Goal: Information Seeking & Learning: Learn about a topic

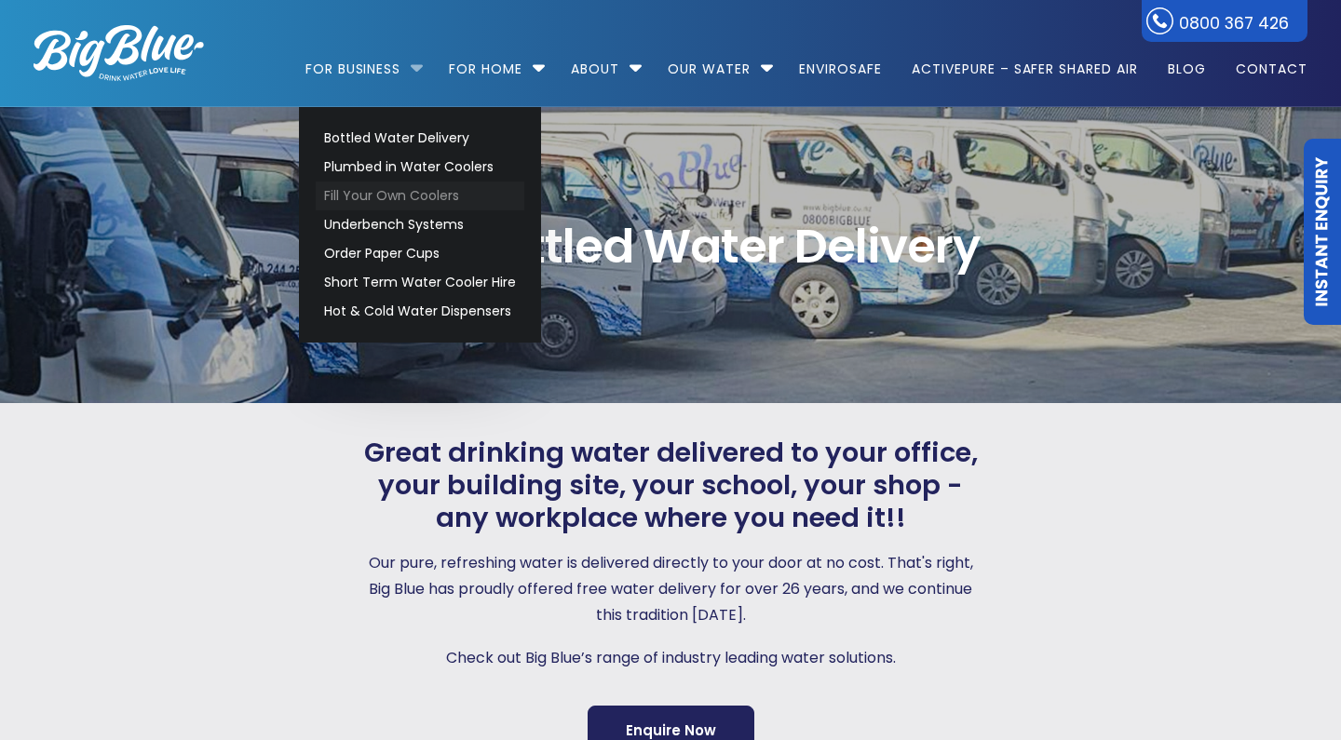
click at [386, 197] on link "Fill Your Own Coolers" at bounding box center [420, 196] width 209 height 29
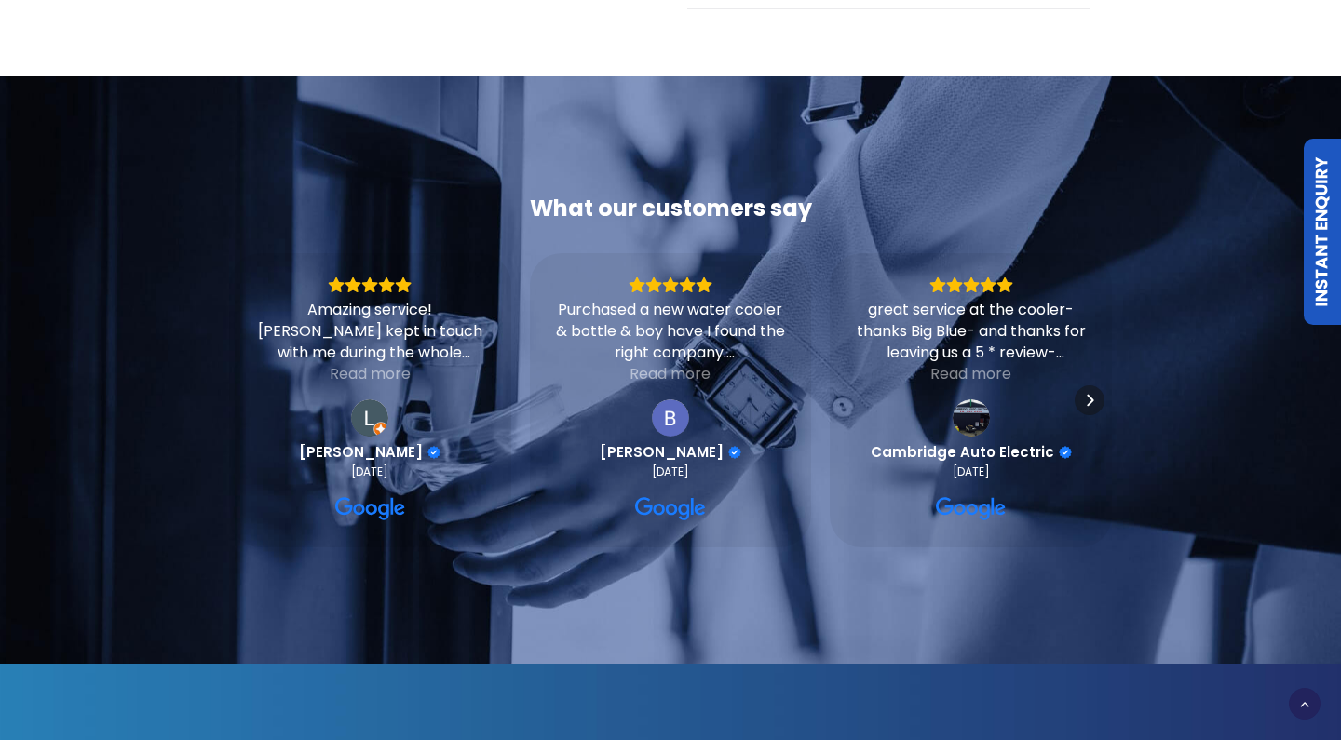
scroll to position [2212, 0]
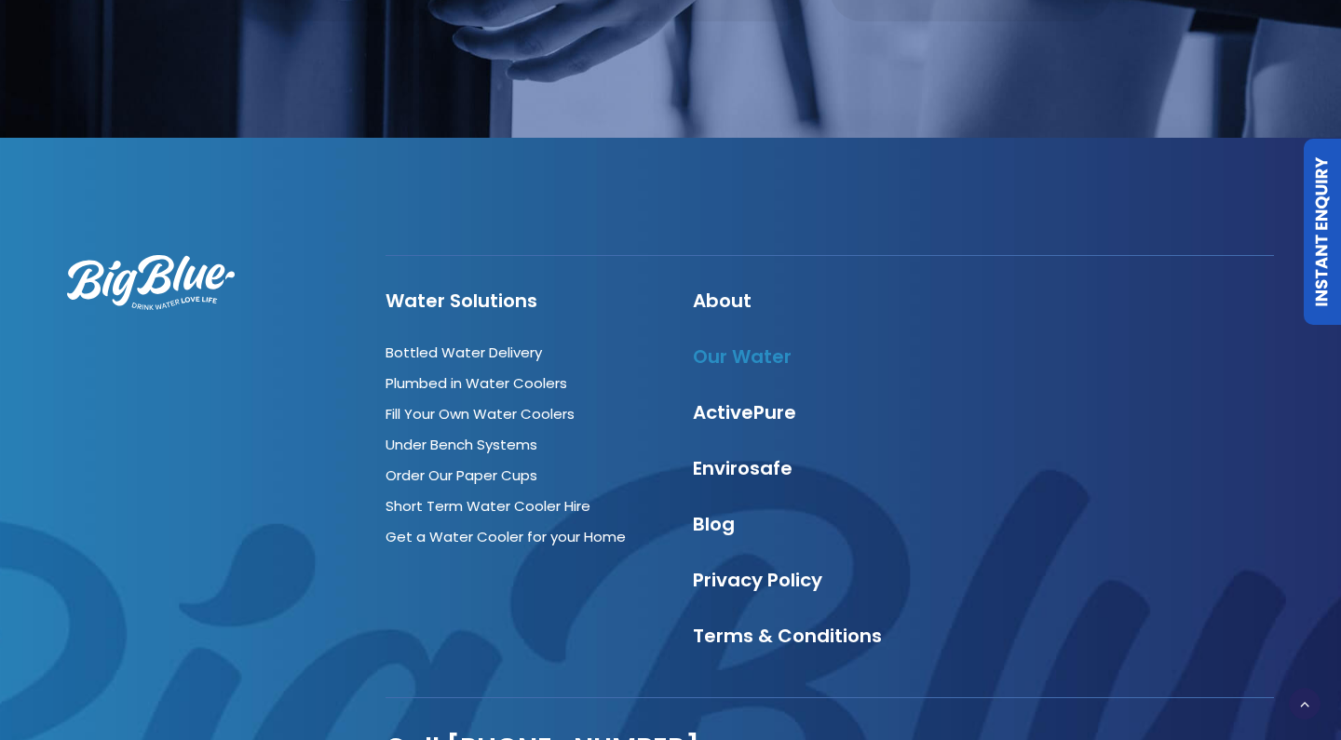
click at [726, 370] on link "Our Water" at bounding box center [742, 357] width 99 height 26
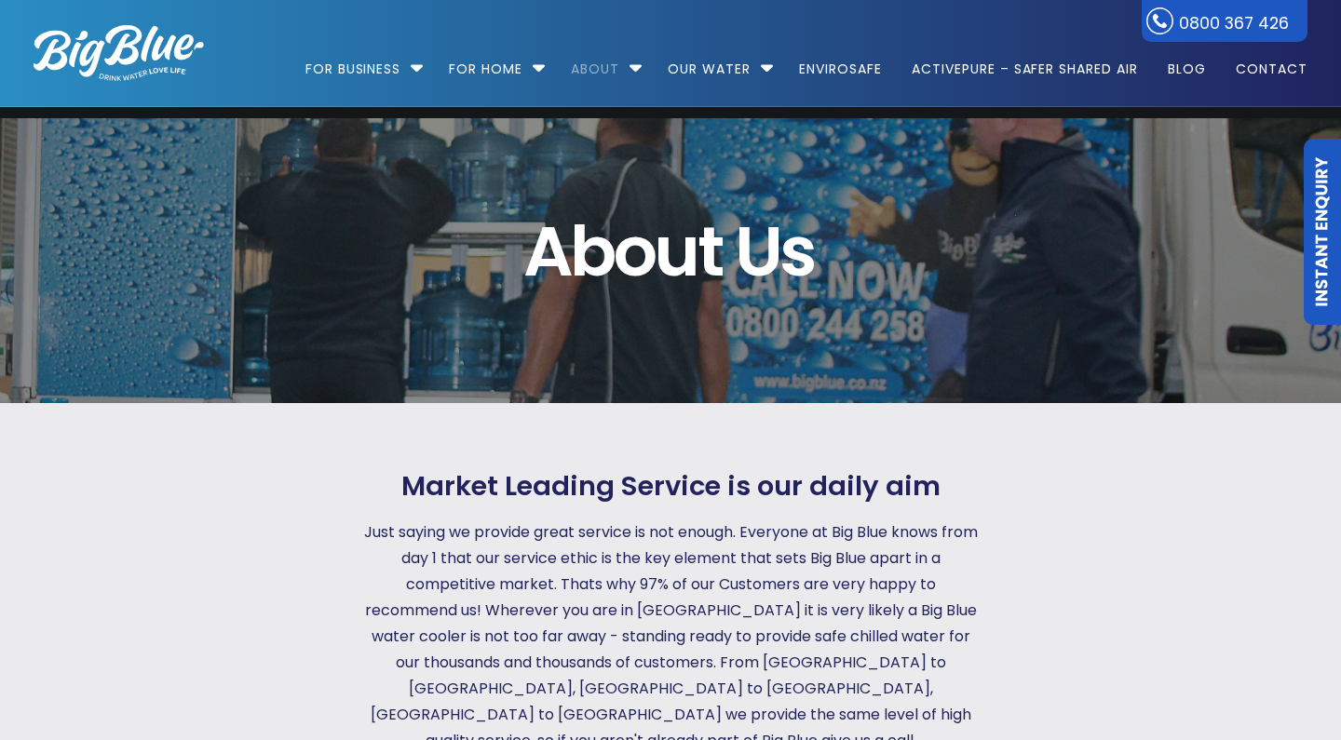
scroll to position [152, 0]
